Goal: Transaction & Acquisition: Purchase product/service

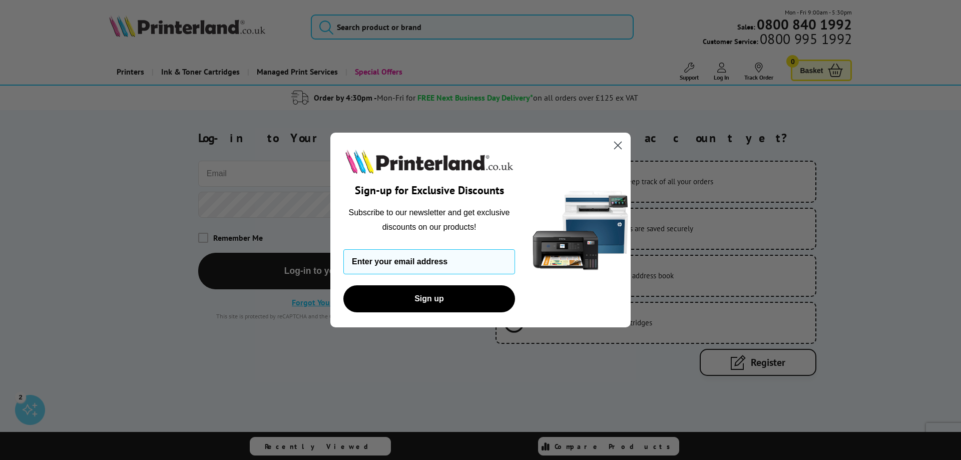
type input "[PERSON_NAME][EMAIL_ADDRESS][DOMAIN_NAME]"
click at [203, 235] on div "Close dialog Sign-up for Exclusive Discounts Subscribe to our newsletter and ge…" at bounding box center [480, 230] width 961 height 460
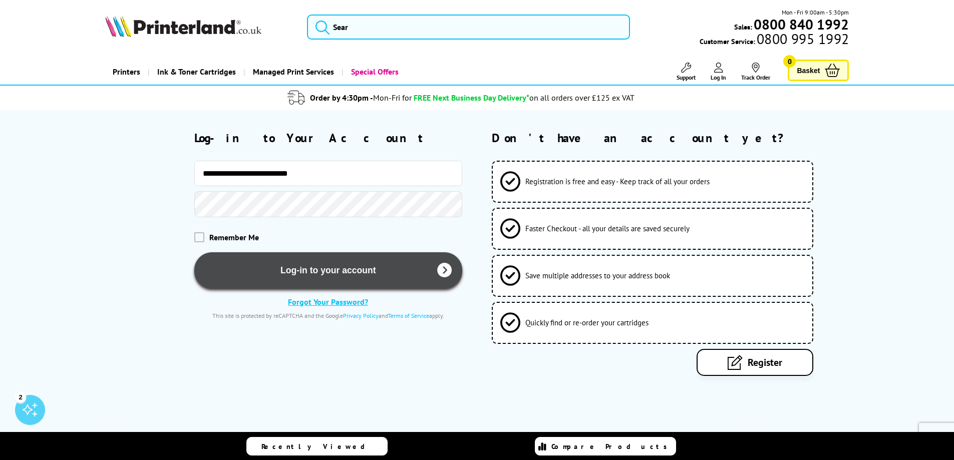
click at [303, 265] on button "Log-in to your account" at bounding box center [328, 270] width 268 height 37
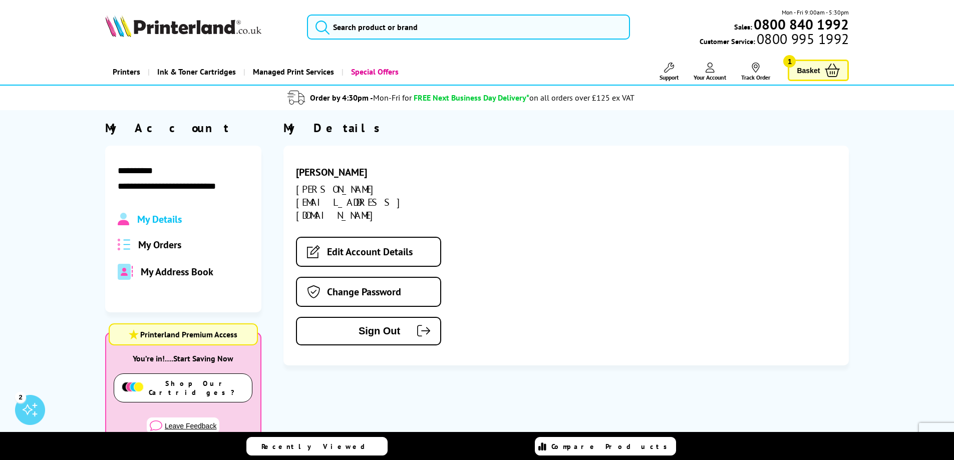
click at [821, 70] on link "Basket 1" at bounding box center [818, 71] width 61 height 22
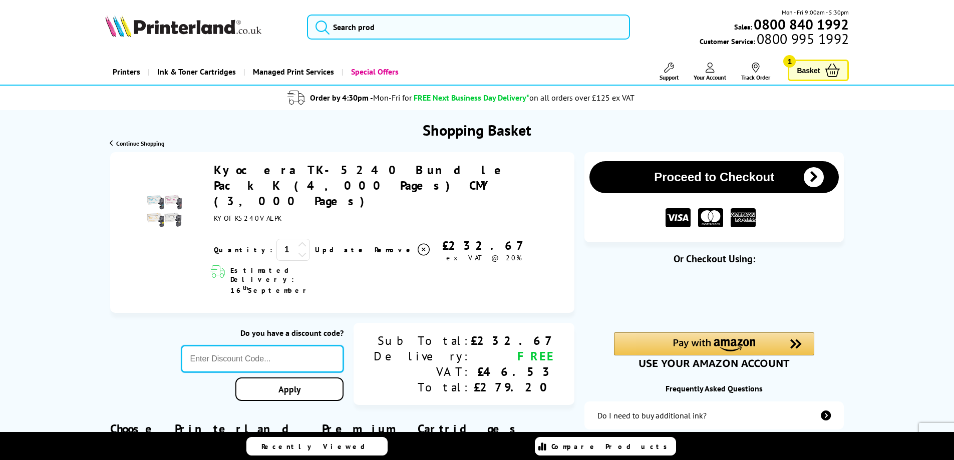
click at [304, 346] on input "text" at bounding box center [262, 359] width 163 height 27
paste input "KLREP10"
type input "KLREP10"
click at [331, 342] on div "Proceed to Checkout Shopping Basket 1 Update" at bounding box center [477, 395] width 954 height 486
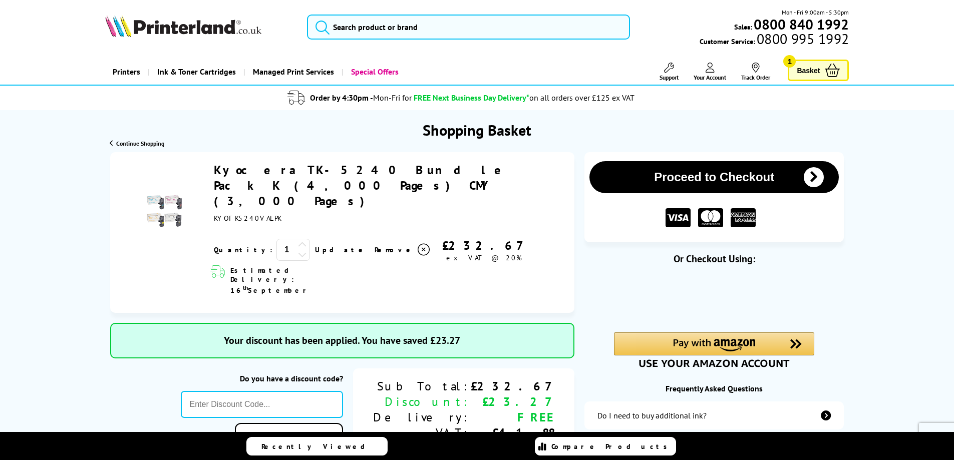
click at [757, 175] on button "Proceed to Checkout" at bounding box center [713, 177] width 249 height 32
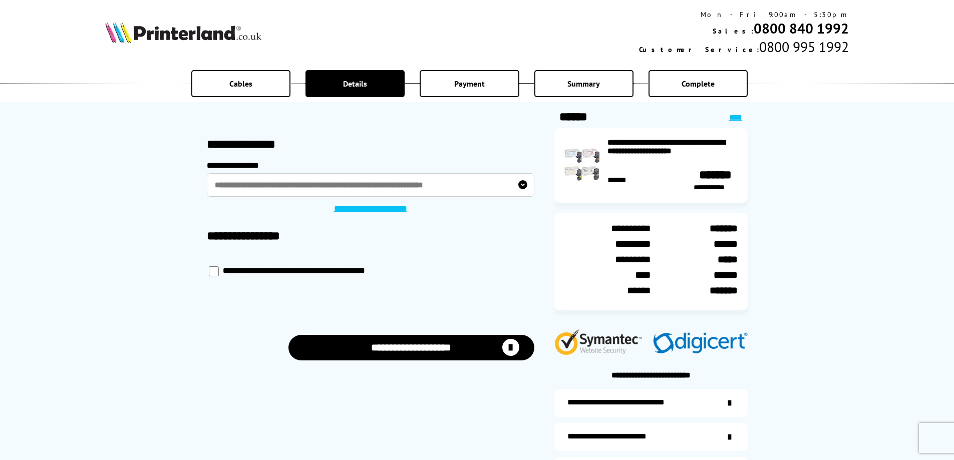
click at [381, 207] on link "**********" at bounding box center [370, 209] width 86 height 10
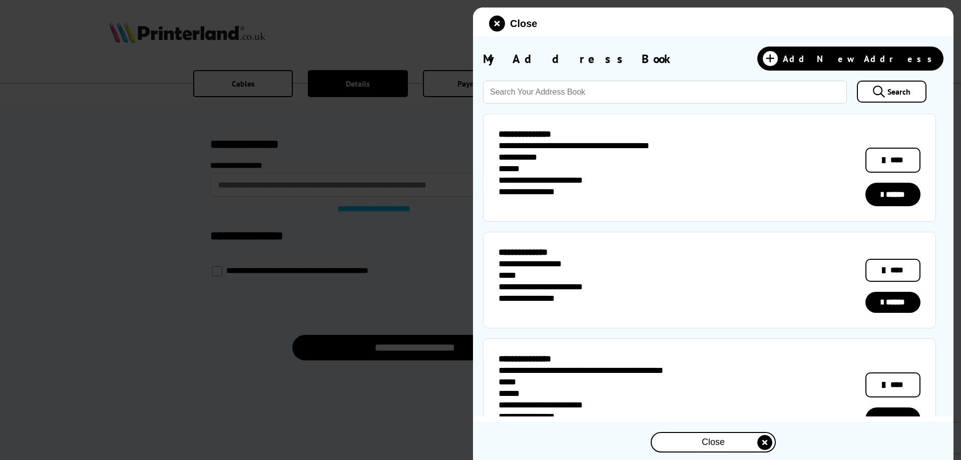
click at [134, 264] on div at bounding box center [480, 230] width 961 height 460
click at [498, 24] on icon "close modal" at bounding box center [497, 24] width 16 height 16
